Goal: Task Accomplishment & Management: Manage account settings

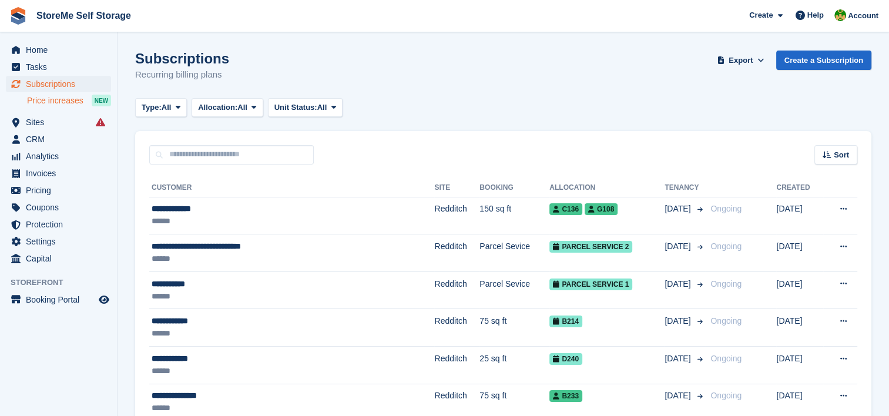
click at [45, 103] on span "Price increases" at bounding box center [55, 100] width 56 height 11
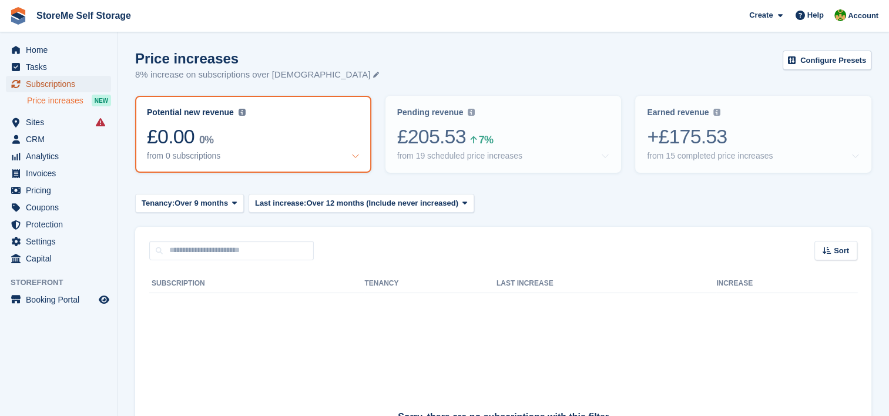
click at [40, 86] on span "Subscriptions" at bounding box center [61, 84] width 71 height 16
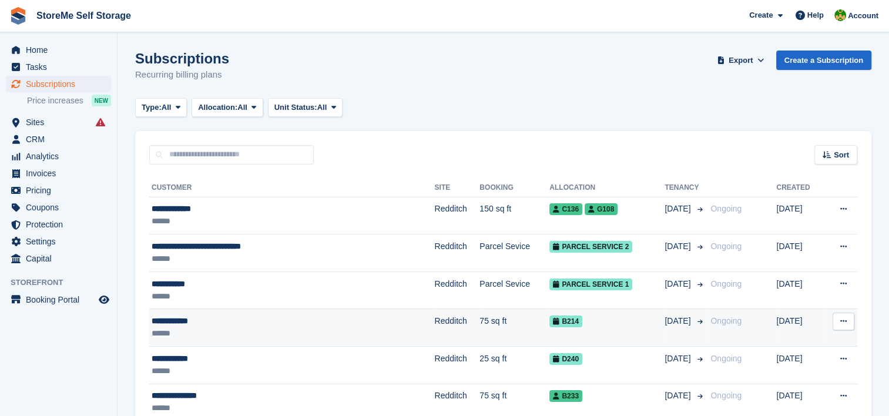
click at [304, 322] on div "**********" at bounding box center [253, 321] width 203 height 12
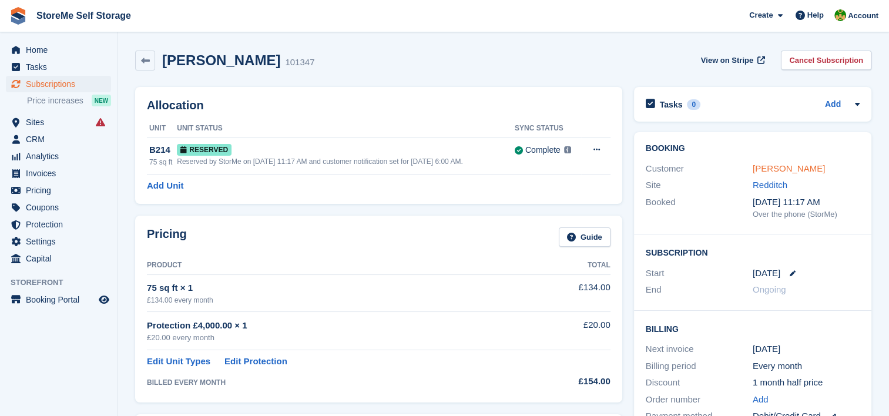
click at [776, 166] on link "[PERSON_NAME]" at bounding box center [789, 168] width 72 height 10
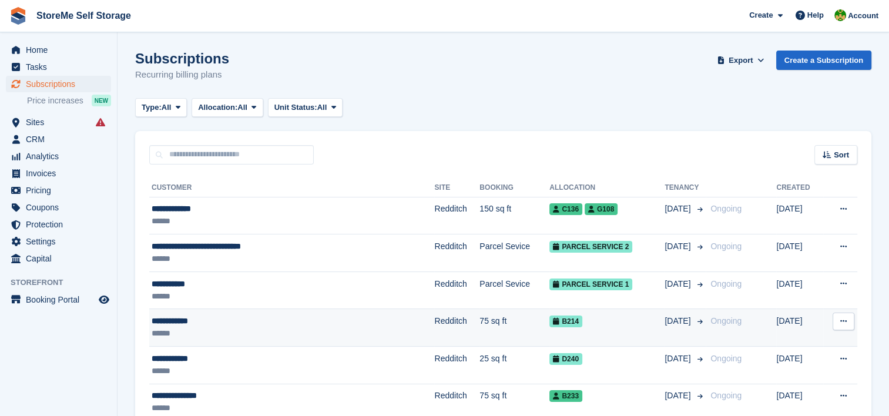
click at [434, 324] on td "Redditch" at bounding box center [456, 328] width 45 height 38
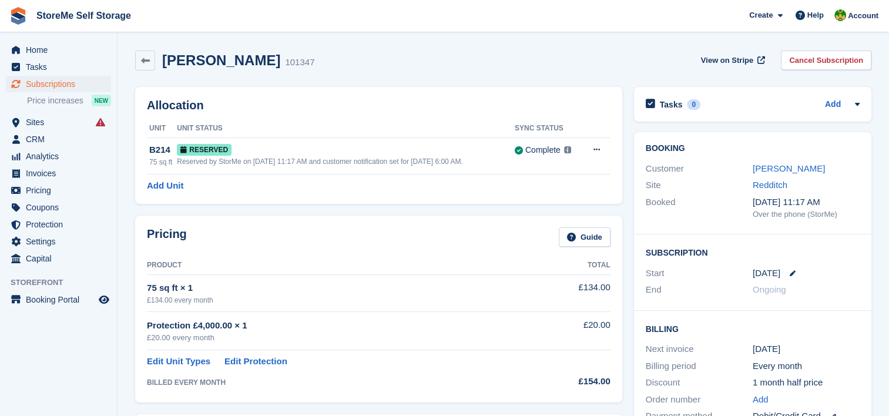
click at [329, 78] on div "Kim O'Reilly 101347 View on Stripe Cancel Subscription" at bounding box center [503, 63] width 748 height 36
click at [777, 167] on link "[PERSON_NAME]" at bounding box center [789, 168] width 72 height 10
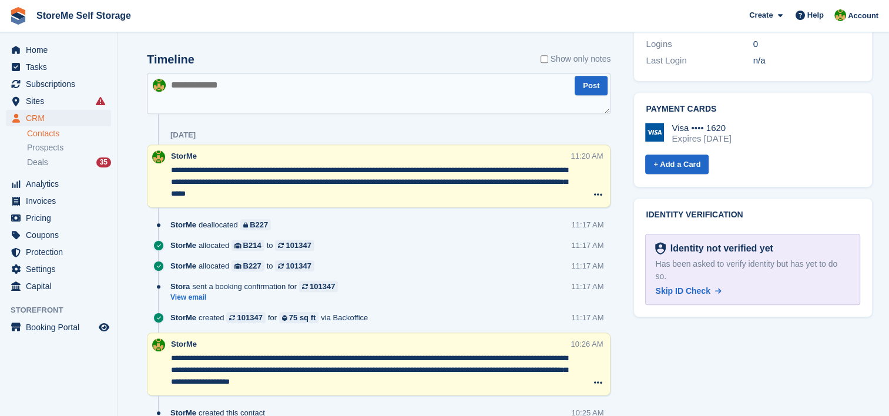
scroll to position [582, 0]
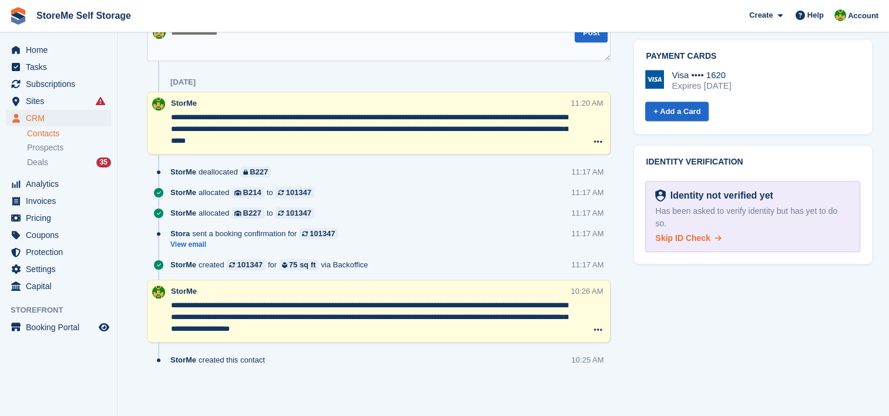
click at [684, 239] on span "Skip ID Check" at bounding box center [682, 237] width 55 height 9
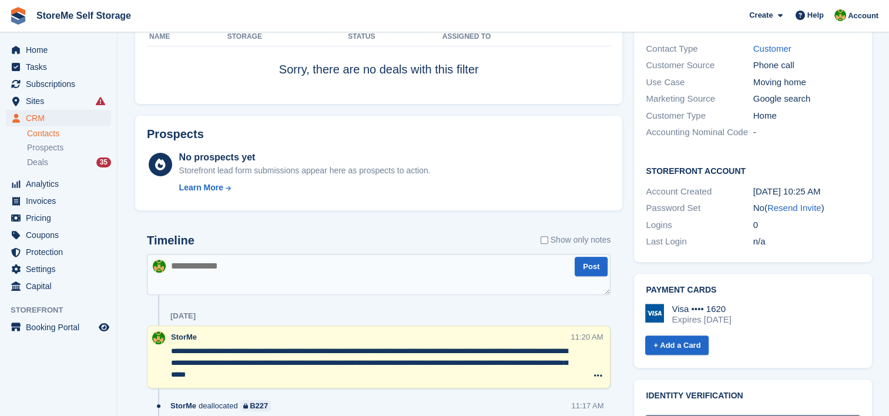
scroll to position [347, 0]
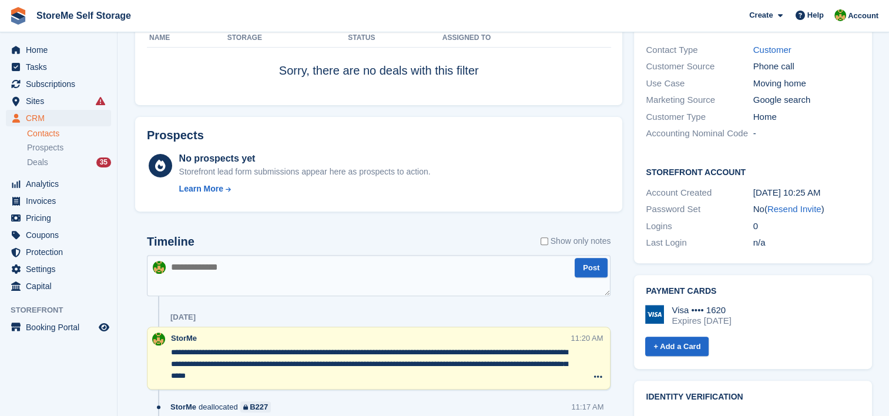
click at [301, 270] on textarea at bounding box center [379, 275] width 464 height 41
type textarea "**********"
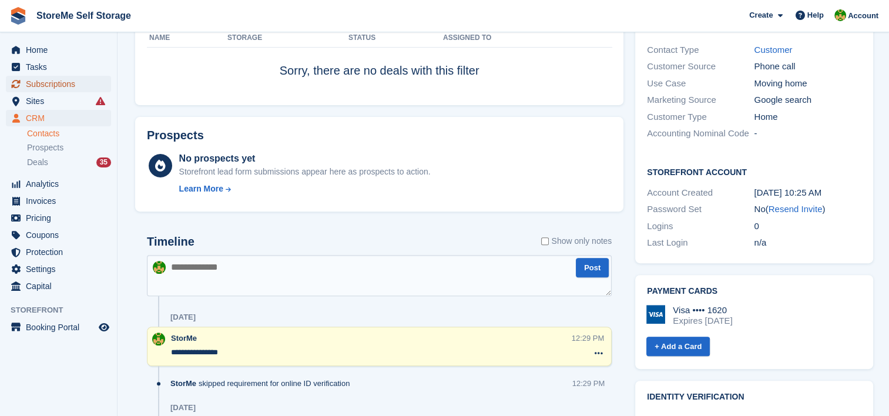
click at [43, 82] on span "Subscriptions" at bounding box center [61, 84] width 71 height 16
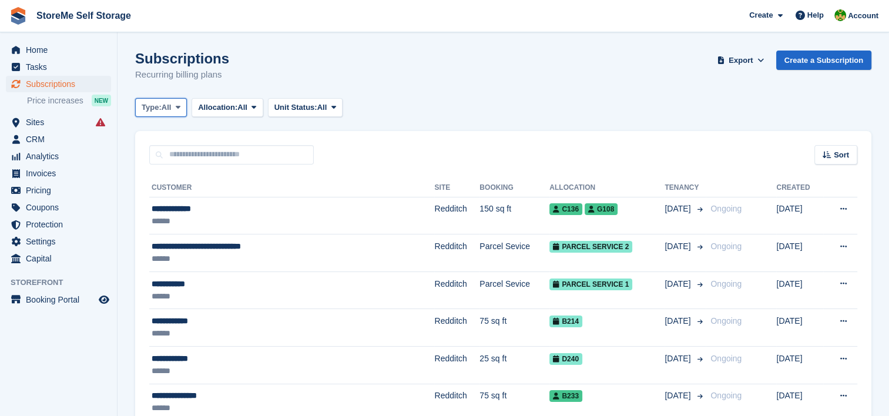
click at [162, 107] on span "Type:" at bounding box center [152, 108] width 20 height 12
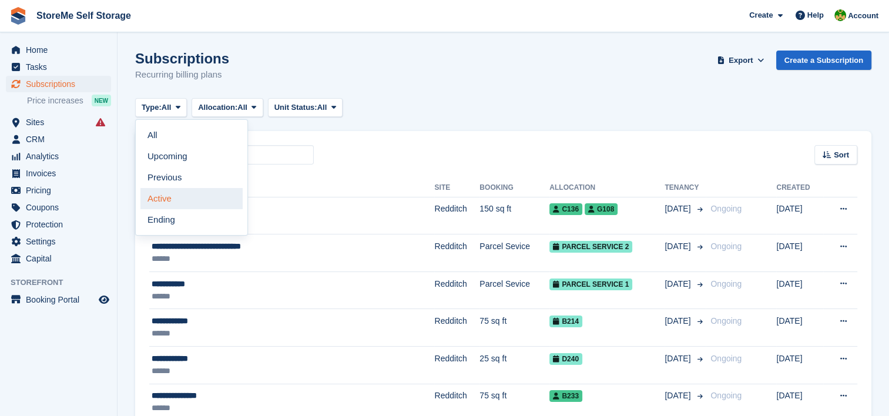
click at [165, 202] on link "Active" at bounding box center [191, 198] width 102 height 21
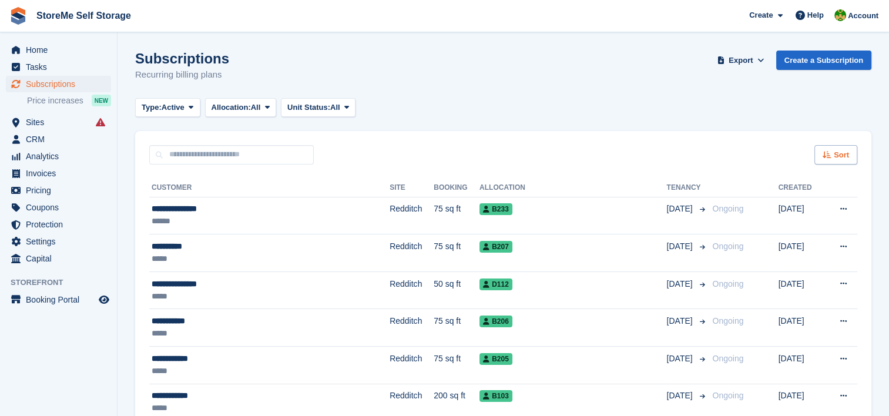
click at [830, 151] on icon at bounding box center [827, 155] width 9 height 8
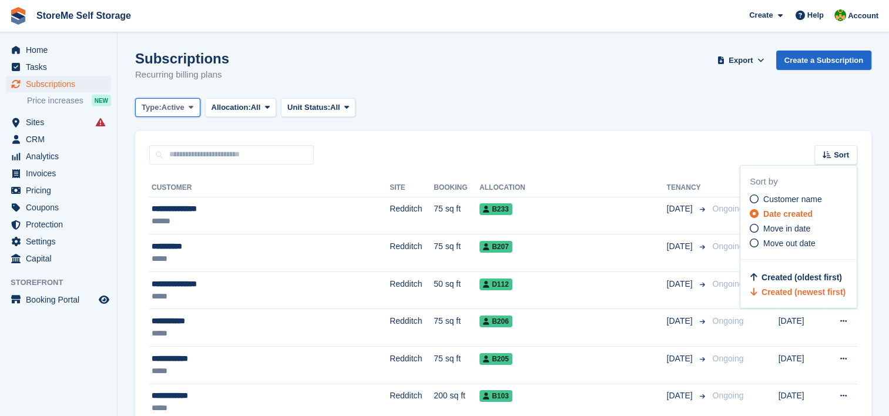
click at [167, 106] on span "Active" at bounding box center [173, 108] width 23 height 12
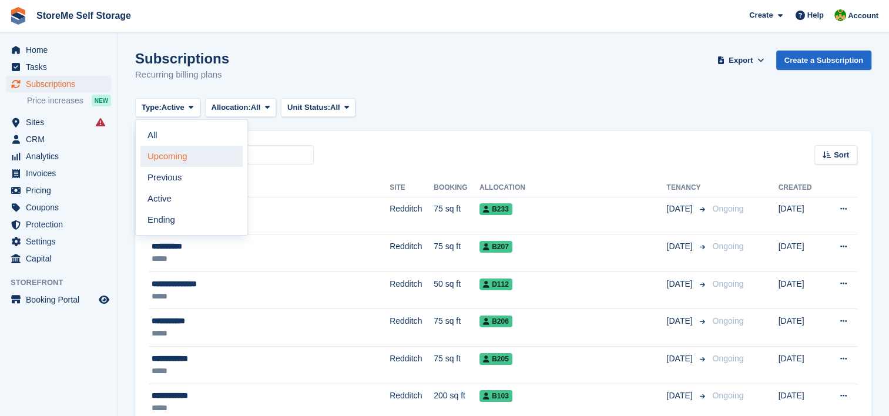
click at [167, 155] on link "Upcoming" at bounding box center [191, 156] width 102 height 21
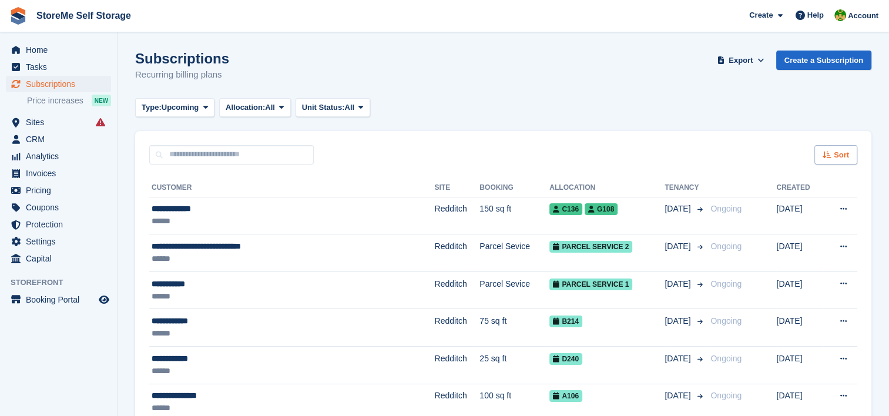
click at [835, 158] on span "Sort" at bounding box center [841, 155] width 15 height 12
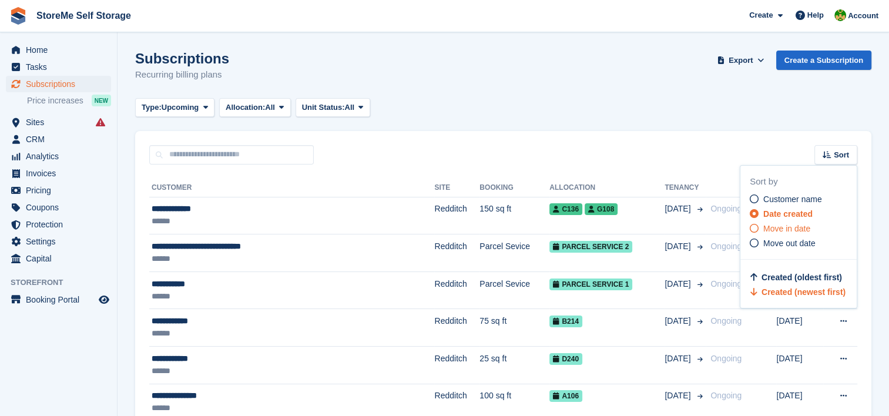
click at [792, 224] on span "Move in date" at bounding box center [786, 228] width 47 height 9
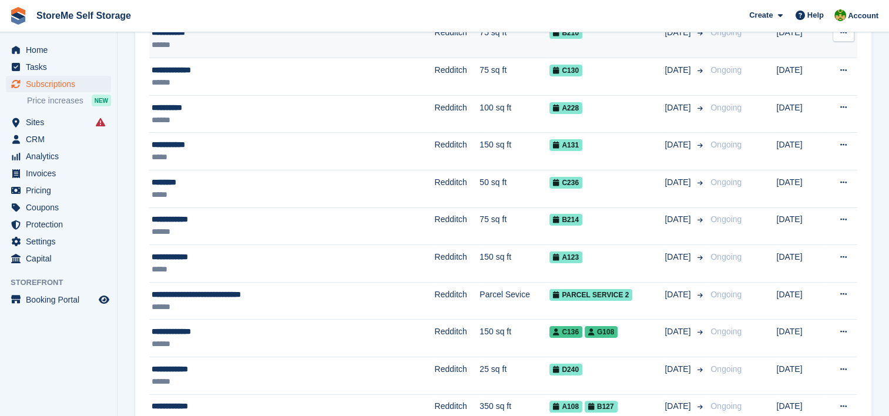
scroll to position [118, 0]
